Goal: Check status: Check status

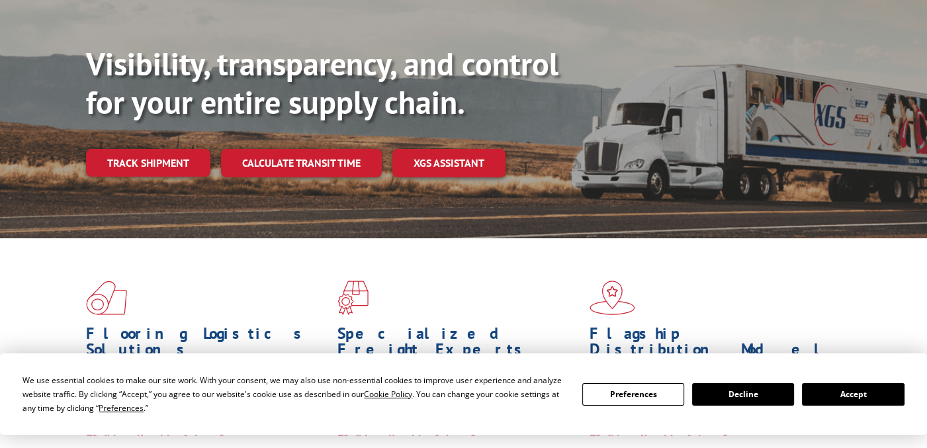
scroll to position [198, 0]
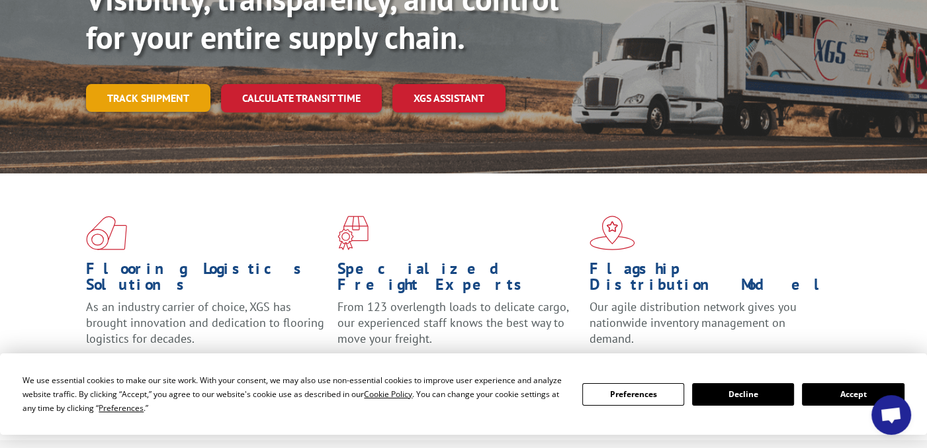
click at [136, 84] on link "Track shipment" at bounding box center [148, 98] width 124 height 28
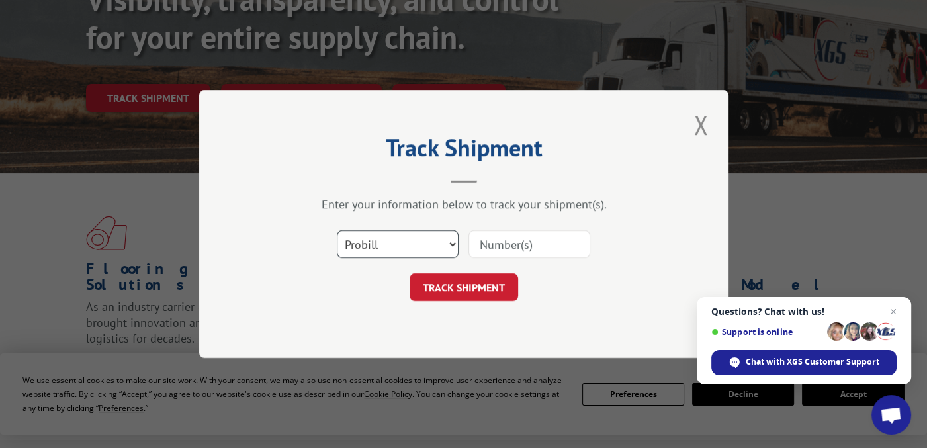
click at [449, 245] on select "Select category... Probill BOL PO" at bounding box center [398, 244] width 122 height 28
click at [517, 245] on input at bounding box center [529, 244] width 122 height 28
paste input "419889974609"
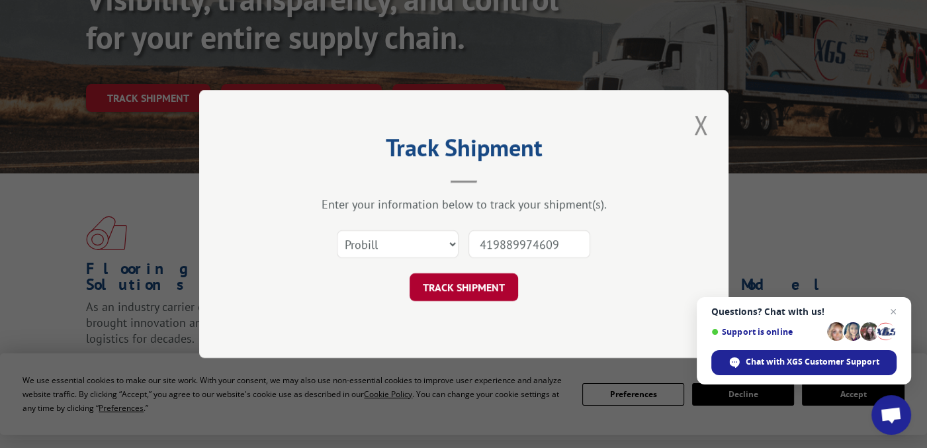
type input "419889974609"
click at [490, 292] on button "TRACK SHIPMENT" at bounding box center [464, 287] width 109 height 28
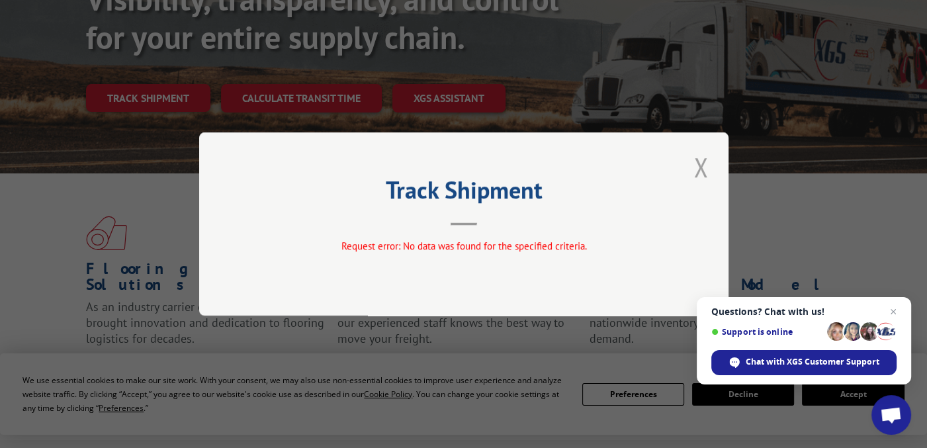
click at [701, 173] on button "Close modal" at bounding box center [700, 167] width 22 height 36
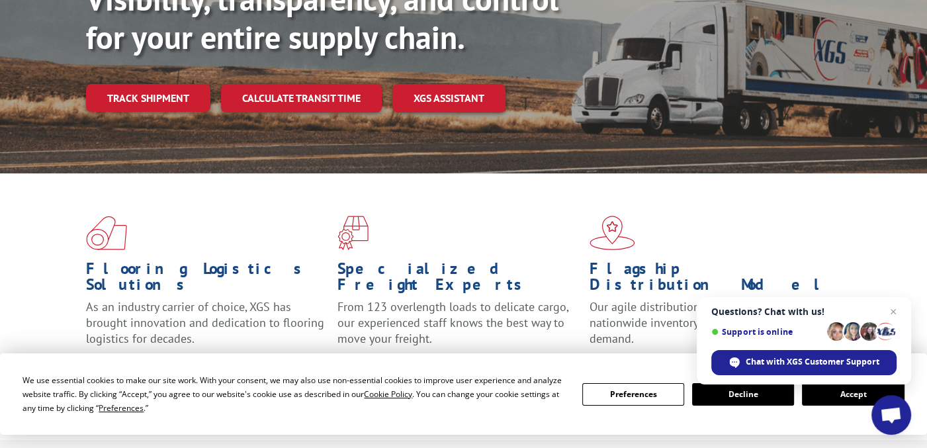
click at [157, 84] on link "Track shipment" at bounding box center [148, 98] width 124 height 28
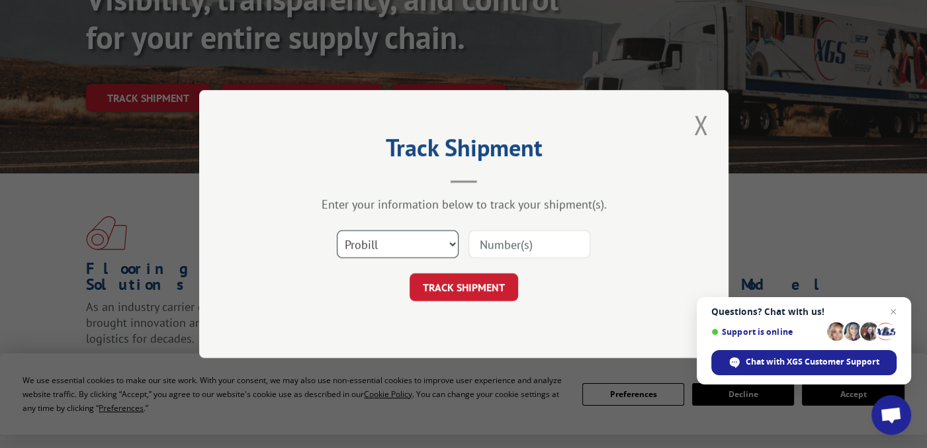
click at [409, 246] on select "Select category... Probill BOL PO" at bounding box center [398, 244] width 122 height 28
select select "bol"
click at [337, 230] on select "Select category... Probill BOL PO" at bounding box center [398, 244] width 122 height 28
paste input "419889974609"
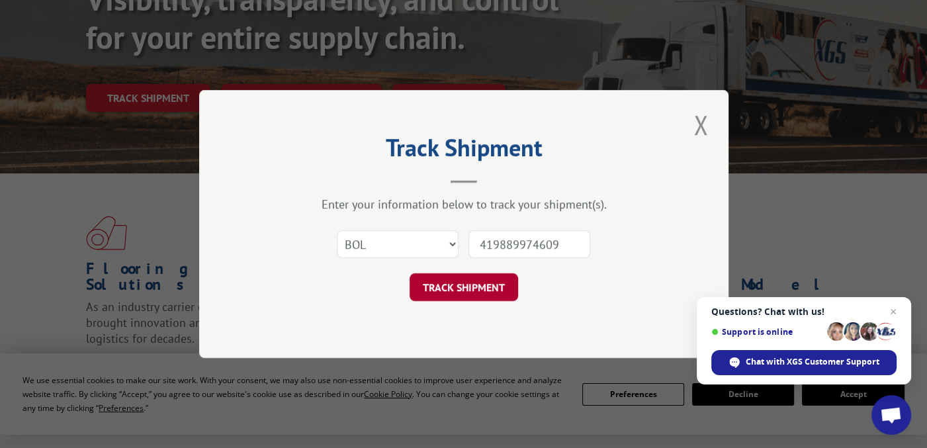
type input "419889974609"
click at [484, 289] on button "TRACK SHIPMENT" at bounding box center [464, 287] width 109 height 28
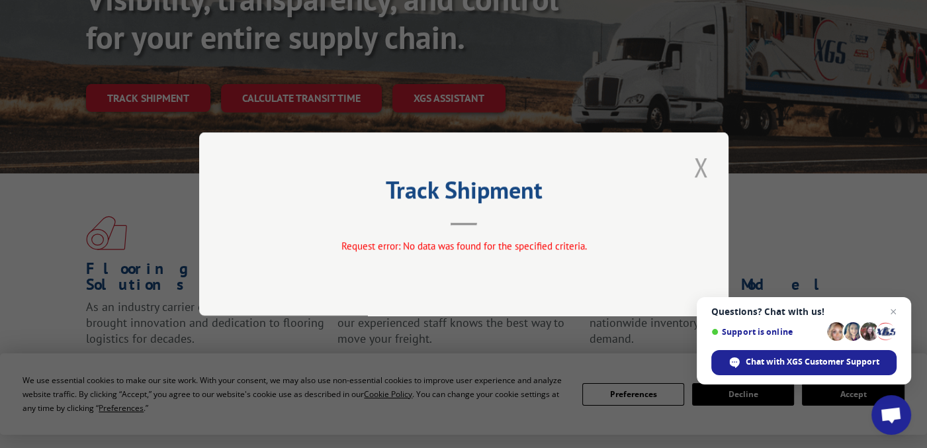
click at [701, 167] on button "Close modal" at bounding box center [700, 167] width 22 height 36
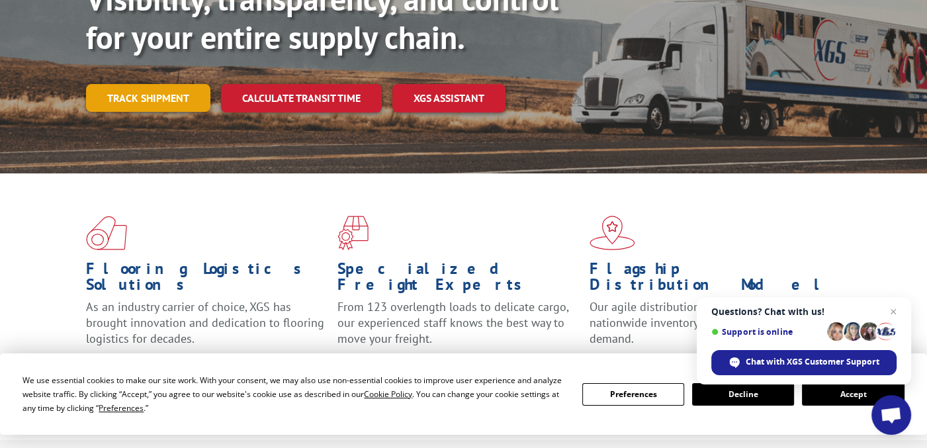
click at [152, 84] on link "Track shipment" at bounding box center [148, 98] width 124 height 28
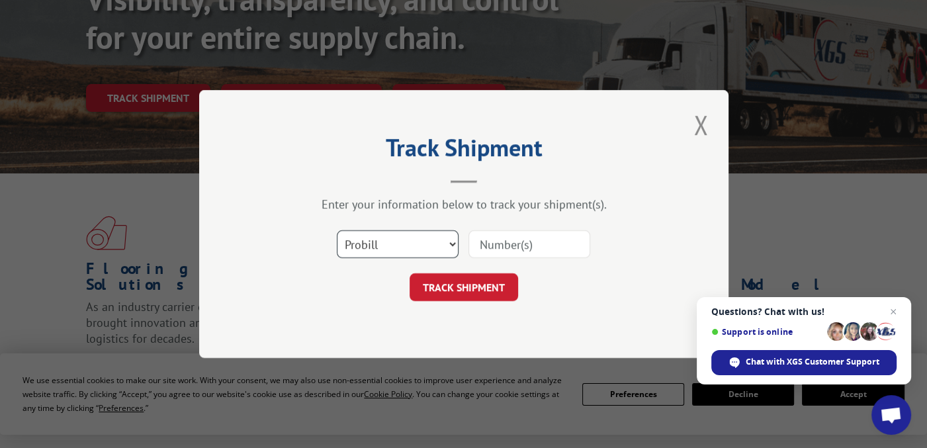
click at [437, 247] on select "Select category... Probill BOL PO" at bounding box center [398, 244] width 122 height 28
select select "po"
click at [337, 230] on select "Select category... Probill BOL PO" at bounding box center [398, 244] width 122 height 28
click at [491, 246] on input at bounding box center [529, 244] width 122 height 28
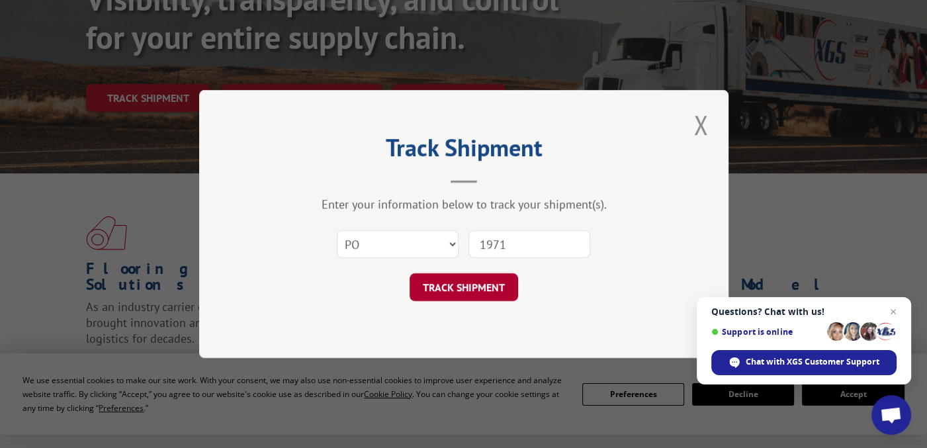
type input "1971"
click at [487, 281] on button "TRACK SHIPMENT" at bounding box center [464, 287] width 109 height 28
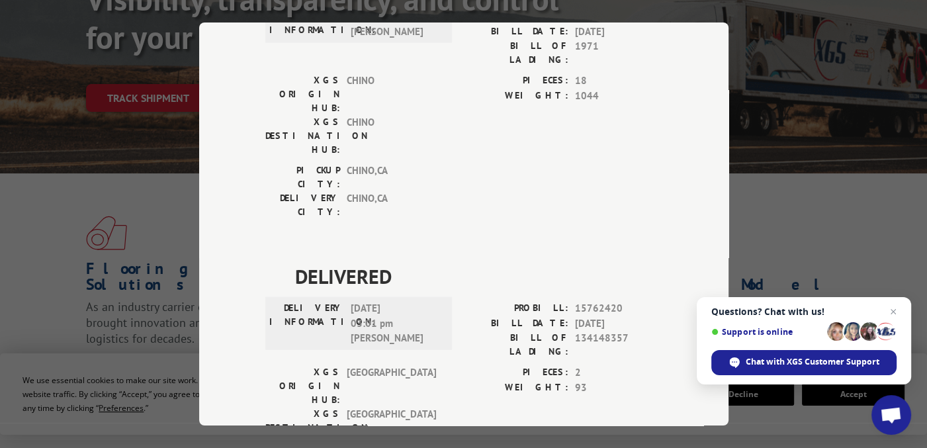
scroll to position [3016, 0]
